Goal: Task Accomplishment & Management: Manage account settings

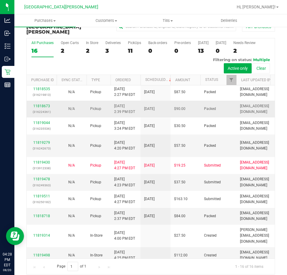
scroll to position [166, 0]
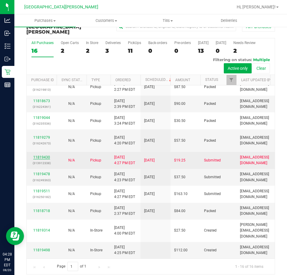
click at [36, 155] on link "11819430" at bounding box center [41, 157] width 17 height 4
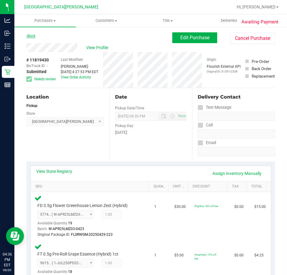
click at [28, 37] on link "Back" at bounding box center [30, 36] width 9 height 4
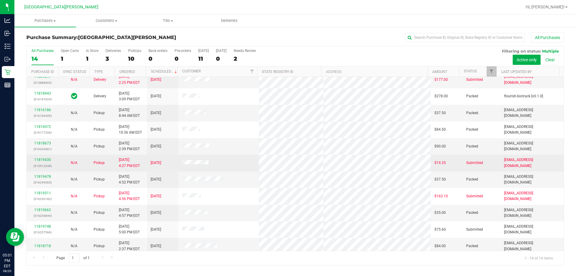
scroll to position [59, 0]
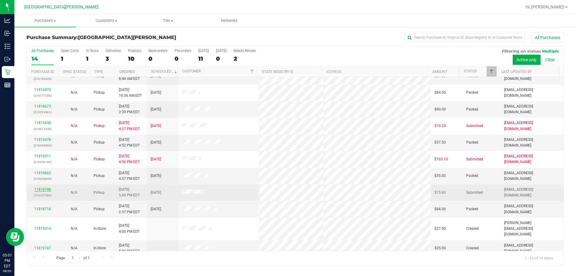
click at [42, 188] on link "11819748" at bounding box center [42, 189] width 17 height 4
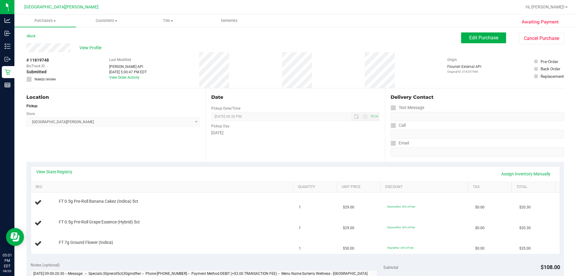
click at [52, 165] on div "View State Registry Assign Inventory Manually SKU Quantity Unit Price Discount …" at bounding box center [294, 210] width 537 height 96
click at [52, 167] on div "View State Registry Assign Inventory Manually" at bounding box center [295, 173] width 529 height 15
click at [52, 172] on link "View State Registry" at bounding box center [54, 172] width 36 height 6
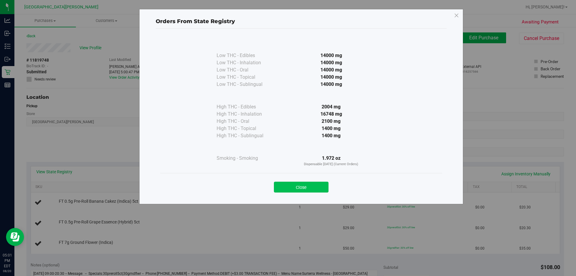
click at [287, 189] on button "Close" at bounding box center [301, 186] width 55 height 11
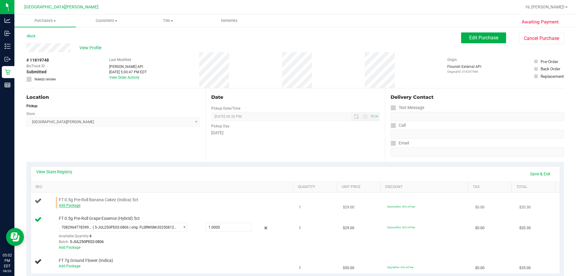
click at [64, 205] on link "Add Package" at bounding box center [70, 205] width 22 height 4
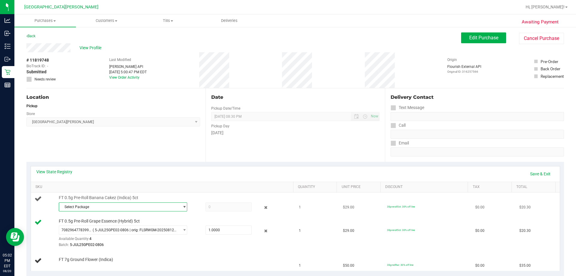
click at [64, 205] on span "Select Package" at bounding box center [119, 206] width 120 height 8
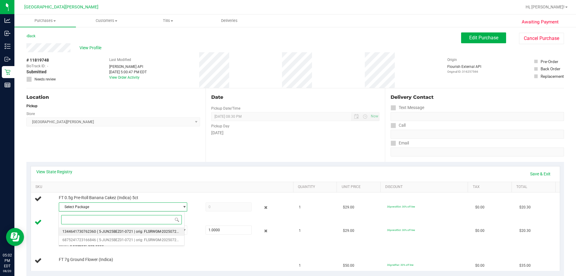
click at [75, 232] on span "1344641730762360" at bounding box center [79, 231] width 34 height 4
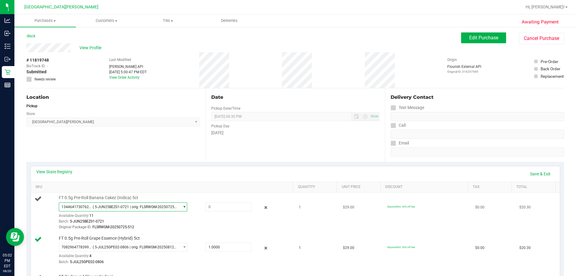
click at [139, 206] on span "( 5-JUN25BEZ01-0721 | orig: FLSRWGM-20250725-512 )" at bounding box center [135, 207] width 84 height 4
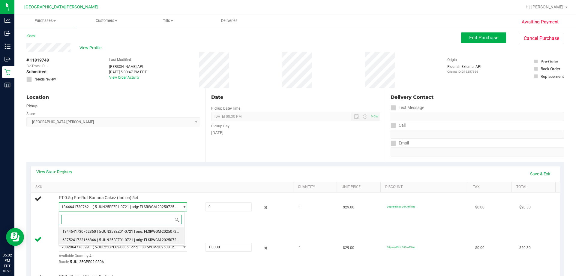
click at [95, 236] on li "6875241723166846 ( 5-JUN25BEZ01-0721 | orig: FLSRWGM-20250725-525 )" at bounding box center [121, 239] width 125 height 8
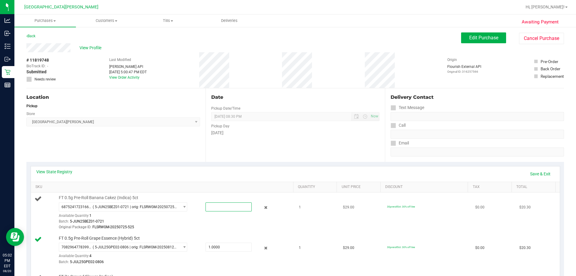
click at [215, 210] on span at bounding box center [228, 206] width 46 height 9
type input "1"
type input "1.0000"
click at [206, 230] on div at bounding box center [175, 230] width 232 height 0
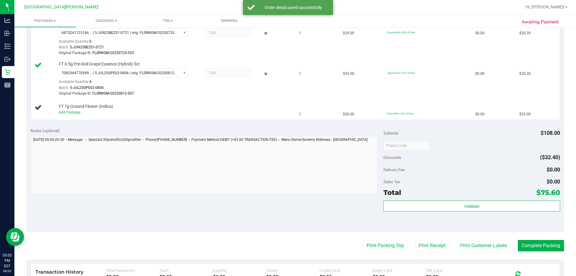
scroll to position [210, 0]
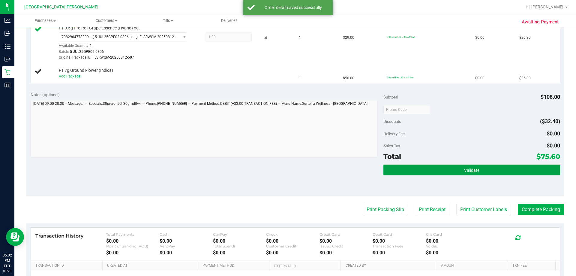
click at [287, 171] on button "Validate" at bounding box center [471, 169] width 176 height 11
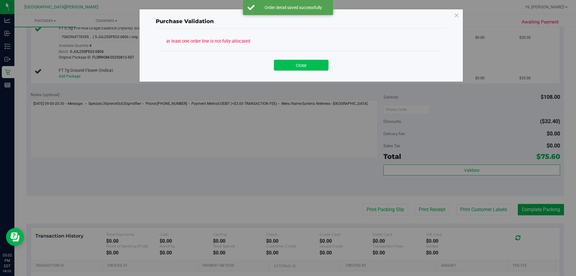
click at [287, 62] on button "Close" at bounding box center [301, 65] width 55 height 11
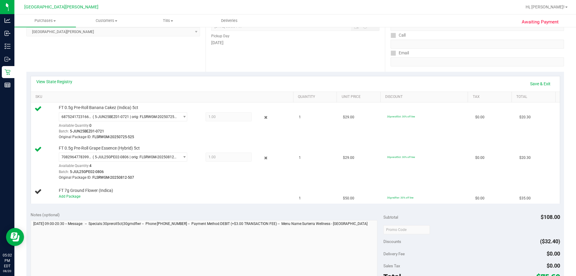
scroll to position [0, 0]
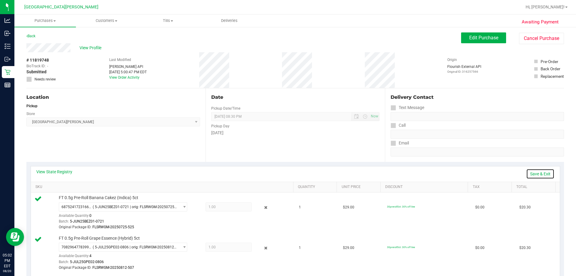
click at [287, 173] on link "Save & Exit" at bounding box center [540, 174] width 28 height 10
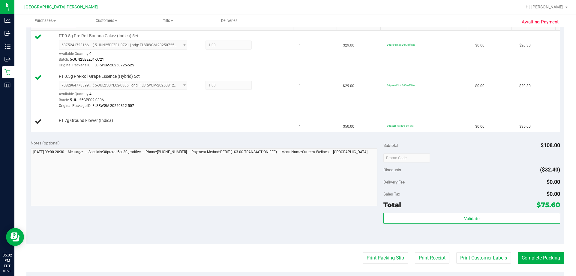
scroll to position [210, 0]
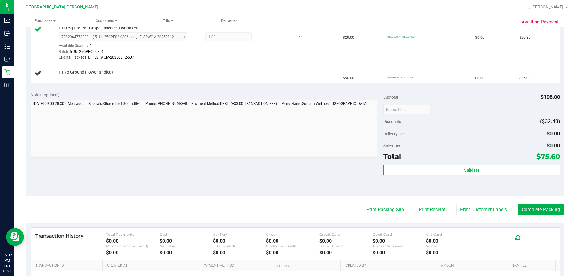
click at [287, 167] on div "Notes (optional) Subtotal $108.00 Discounts ($32.40) Delivery Fee $0.00 Sales T…" at bounding box center [294, 142] width 537 height 108
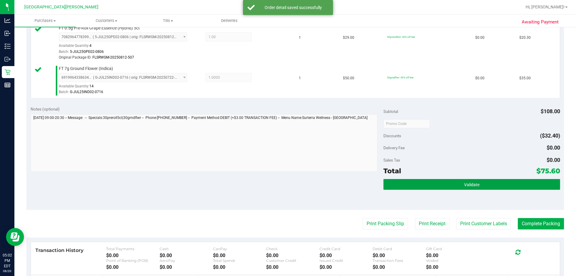
click at [287, 184] on button "Validate" at bounding box center [471, 184] width 176 height 11
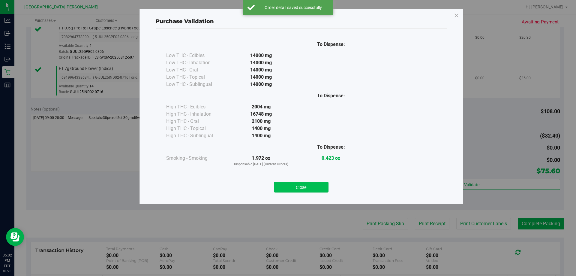
click at [283, 181] on button "Close" at bounding box center [301, 186] width 55 height 11
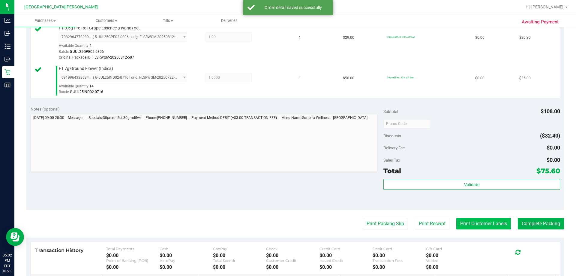
click at [287, 221] on button "Print Customer Labels" at bounding box center [483, 223] width 55 height 11
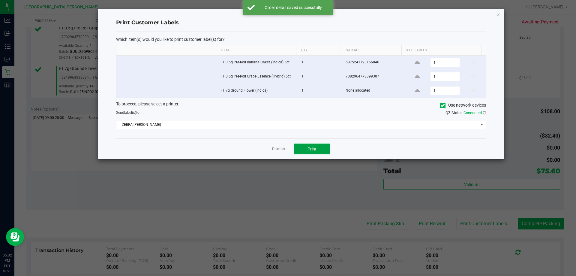
click at [287, 151] on button "Print" at bounding box center [312, 148] width 36 height 11
click at [275, 151] on link "Dismiss" at bounding box center [278, 148] width 13 height 5
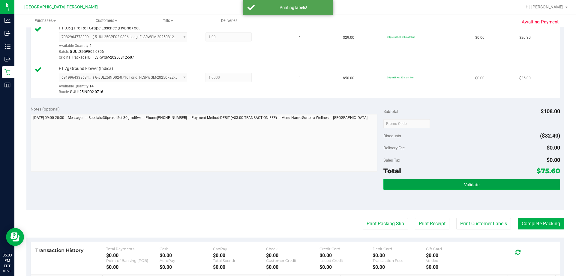
click at [287, 187] on button "Validate" at bounding box center [471, 184] width 176 height 11
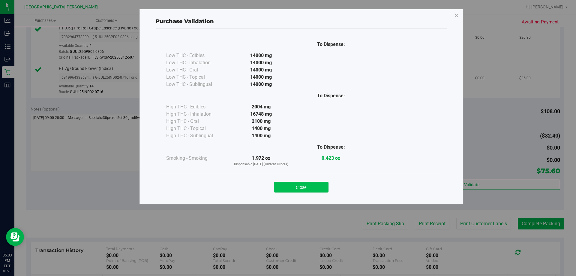
click at [287, 186] on button "Close" at bounding box center [301, 186] width 55 height 11
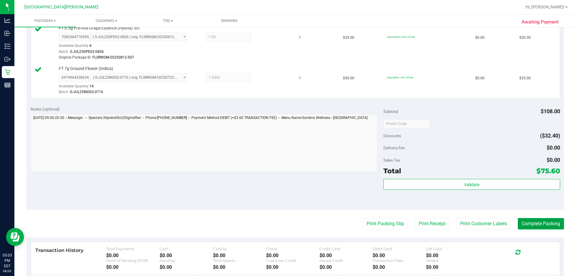
click at [287, 220] on button "Complete Packing" at bounding box center [541, 223] width 46 height 11
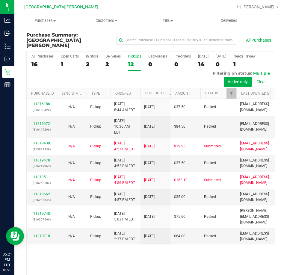
click at [133, 54] on div "PickUps" at bounding box center [134, 56] width 13 height 4
click at [0, 0] on input "PickUps 12" at bounding box center [0, 0] width 0 height 0
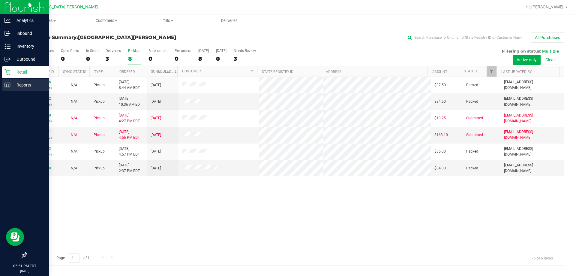
click at [11, 87] on p "Reports" at bounding box center [28, 84] width 36 height 7
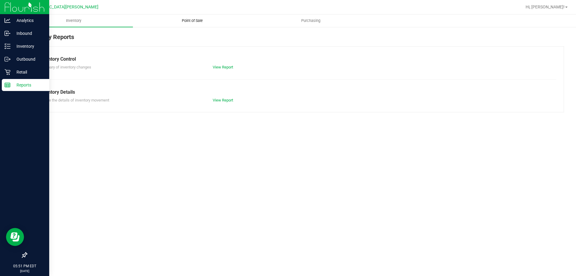
click at [196, 22] on span "Point of Sale" at bounding box center [192, 20] width 37 height 5
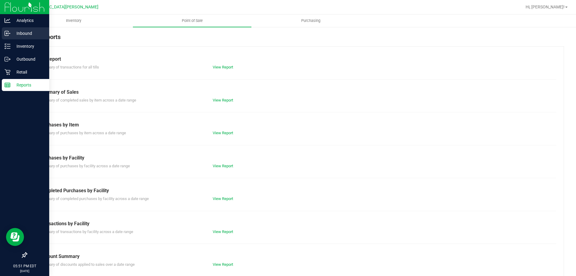
click at [25, 32] on p "Inbound" at bounding box center [28, 33] width 36 height 7
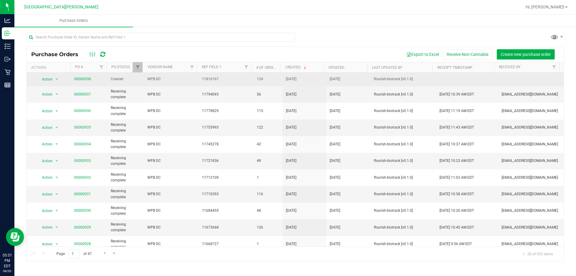
click at [118, 77] on span "Created" at bounding box center [125, 79] width 29 height 6
click at [84, 79] on link "00000938" at bounding box center [82, 79] width 17 height 4
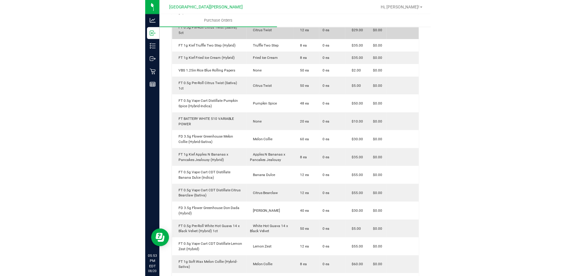
scroll to position [960, 0]
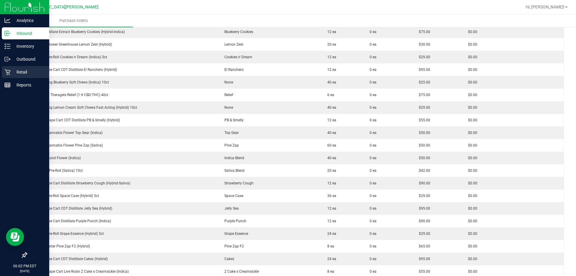
click at [21, 72] on p "Retail" at bounding box center [28, 71] width 36 height 7
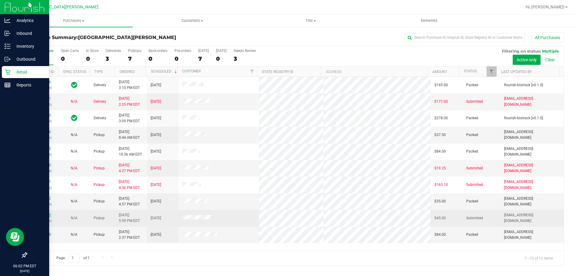
click at [48, 215] on link "11820242" at bounding box center [42, 215] width 17 height 4
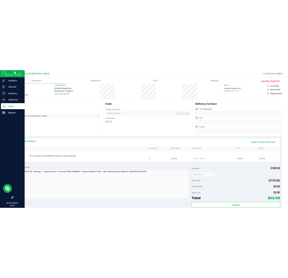
scroll to position [90, 0]
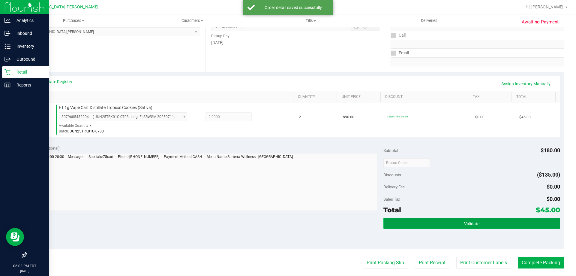
click at [287, 224] on button "Validate" at bounding box center [471, 223] width 176 height 11
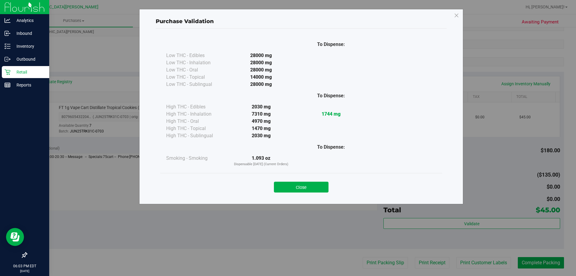
click at [287, 181] on div "Close" at bounding box center [301, 185] width 273 height 15
click at [287, 182] on button "Close" at bounding box center [301, 186] width 55 height 11
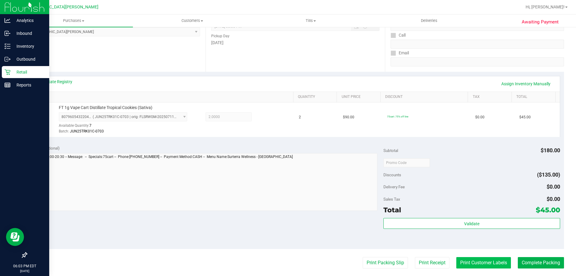
click at [287, 261] on button "Print Customer Labels" at bounding box center [483, 262] width 55 height 11
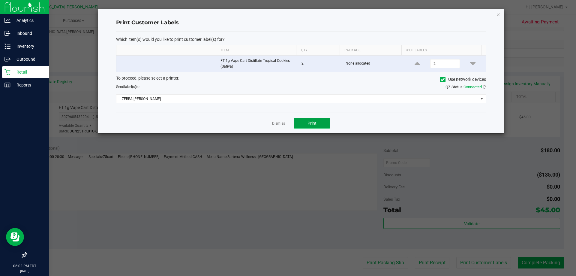
click at [287, 123] on button "Print" at bounding box center [312, 123] width 36 height 11
click at [277, 123] on link "Dismiss" at bounding box center [278, 123] width 13 height 5
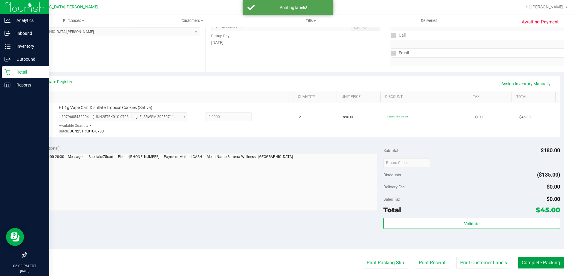
click at [287, 264] on button "Complete Packing" at bounding box center [541, 262] width 46 height 11
